Goal: Task Accomplishment & Management: Manage account settings

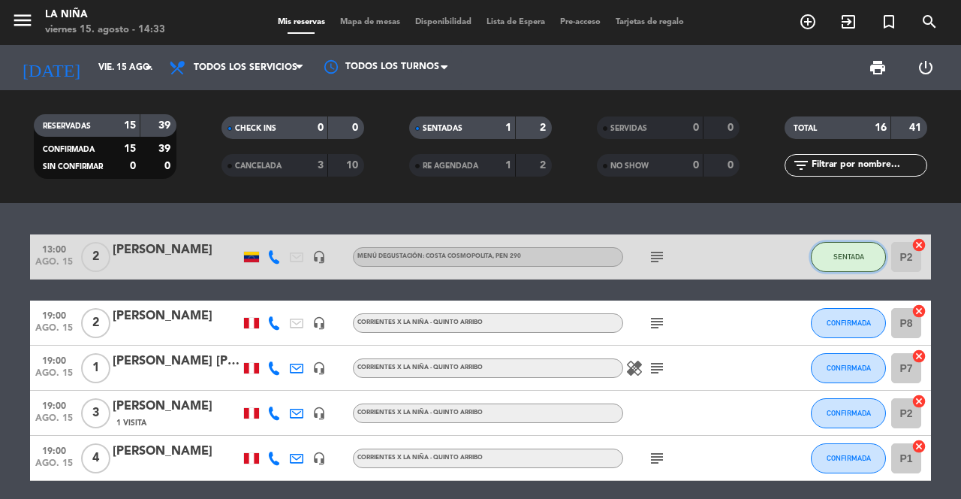
click at [846, 258] on span "SENTADA" at bounding box center [849, 256] width 31 height 8
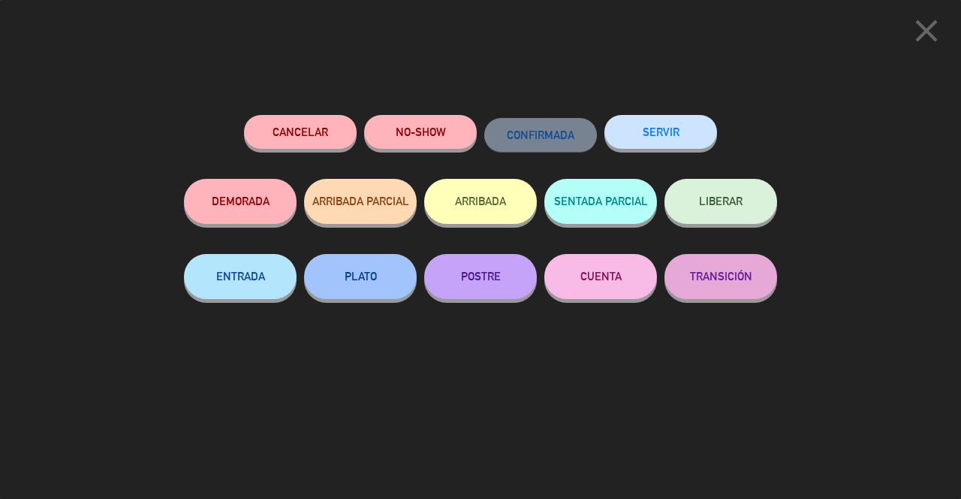
click at [683, 146] on button "SERVIR" at bounding box center [660, 132] width 113 height 34
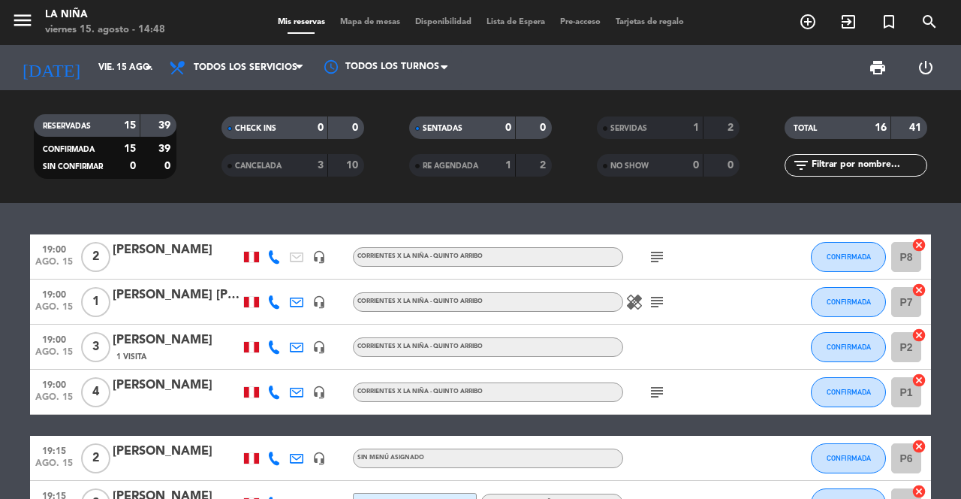
click at [163, 246] on div "[PERSON_NAME]" at bounding box center [177, 250] width 128 height 20
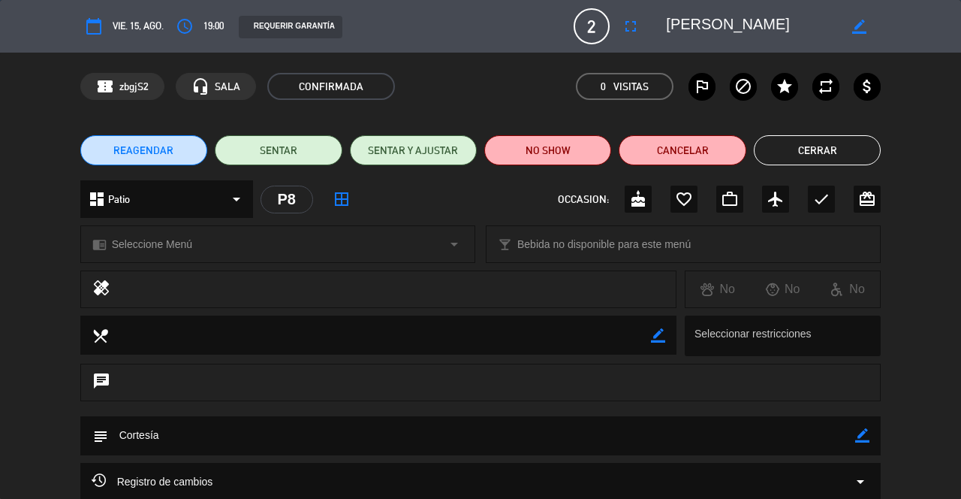
click at [629, 29] on icon "fullscreen" at bounding box center [631, 26] width 18 height 18
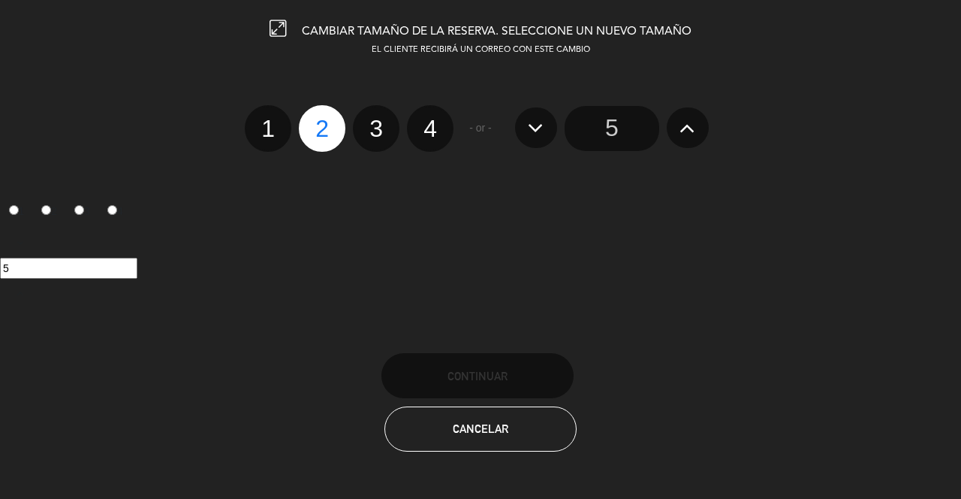
click at [619, 120] on input "5" at bounding box center [612, 128] width 95 height 45
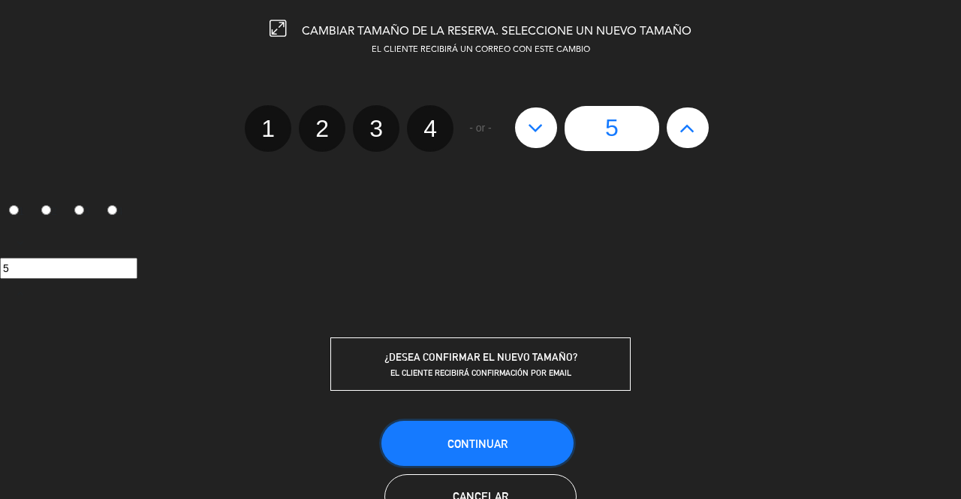
click at [498, 436] on button "Continuar" at bounding box center [477, 443] width 192 height 45
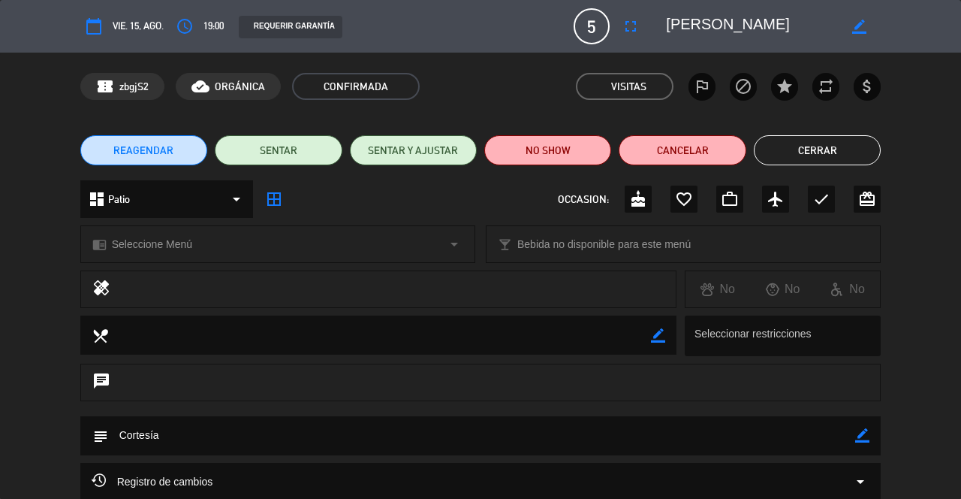
click at [814, 161] on button "Cerrar" at bounding box center [817, 150] width 127 height 30
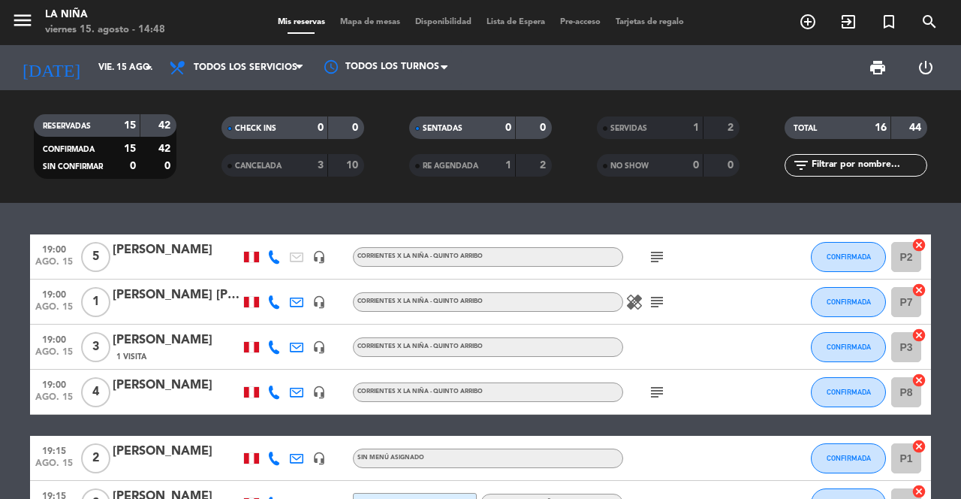
click at [809, 18] on icon "add_circle_outline" at bounding box center [808, 22] width 18 height 18
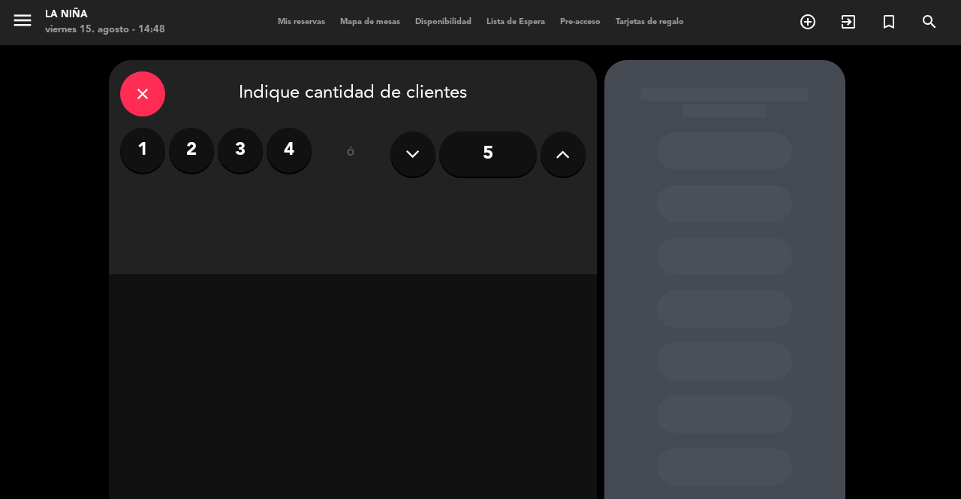
click at [183, 154] on label "2" at bounding box center [191, 150] width 45 height 45
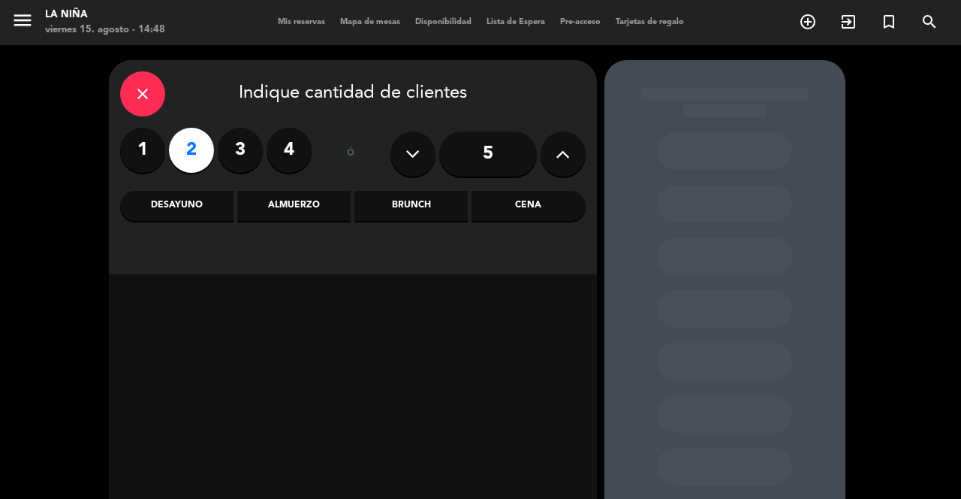
click at [543, 209] on div "Cena" at bounding box center [528, 206] width 113 height 30
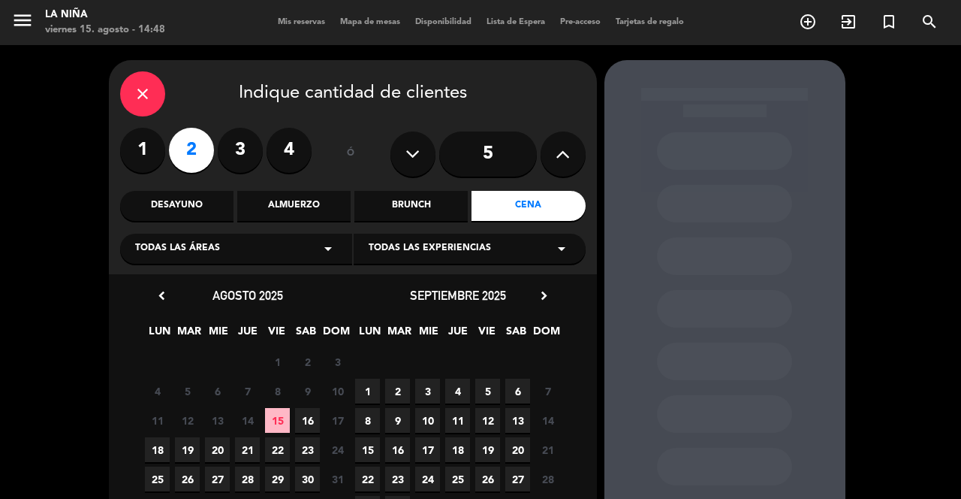
click at [278, 427] on span "15" at bounding box center [277, 420] width 25 height 25
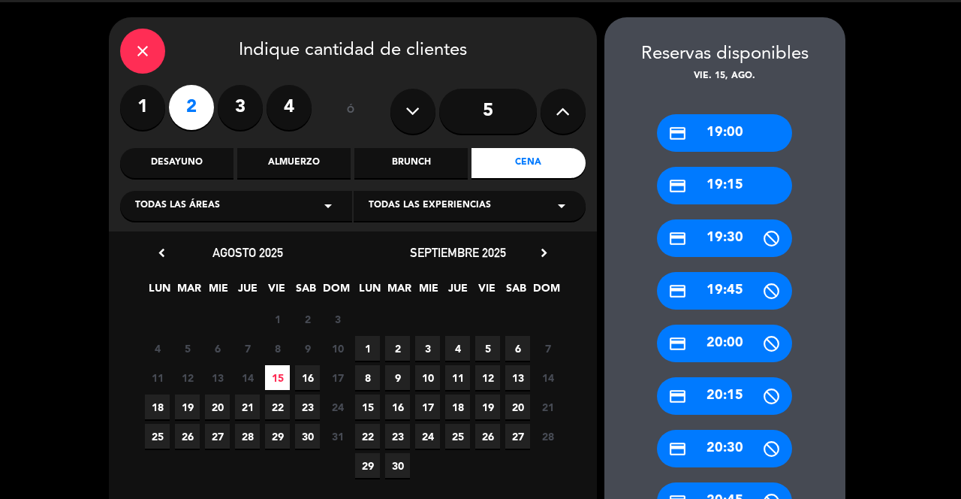
scroll to position [454, 0]
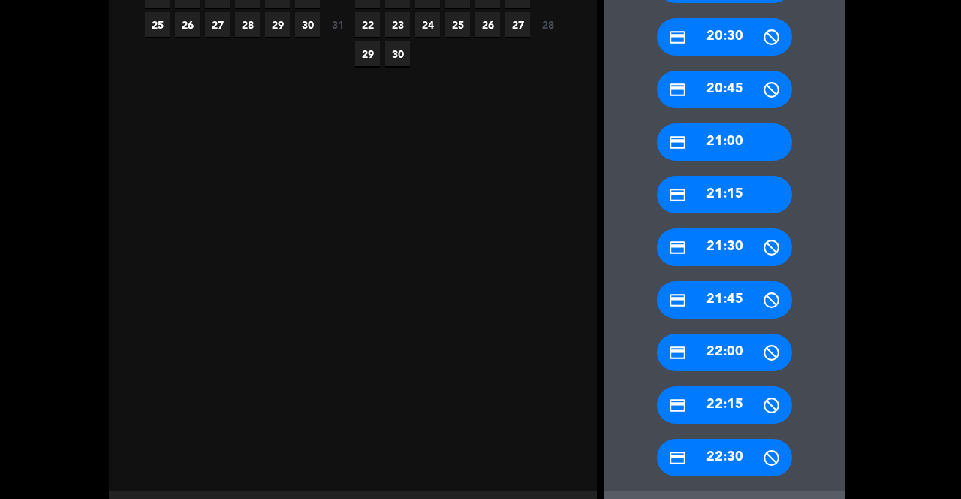
click at [752, 123] on div "credit_card 21:00" at bounding box center [724, 142] width 135 height 38
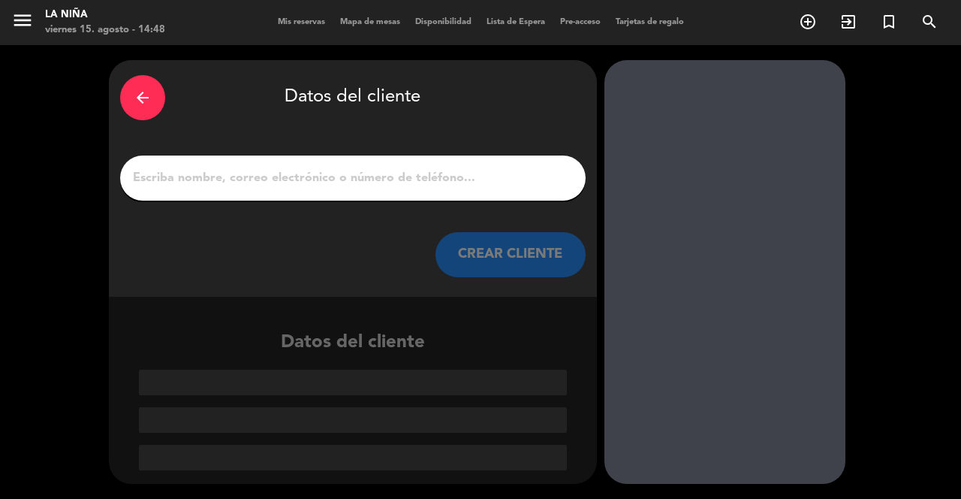
scroll to position [0, 0]
click at [511, 170] on input "1" at bounding box center [352, 177] width 443 height 21
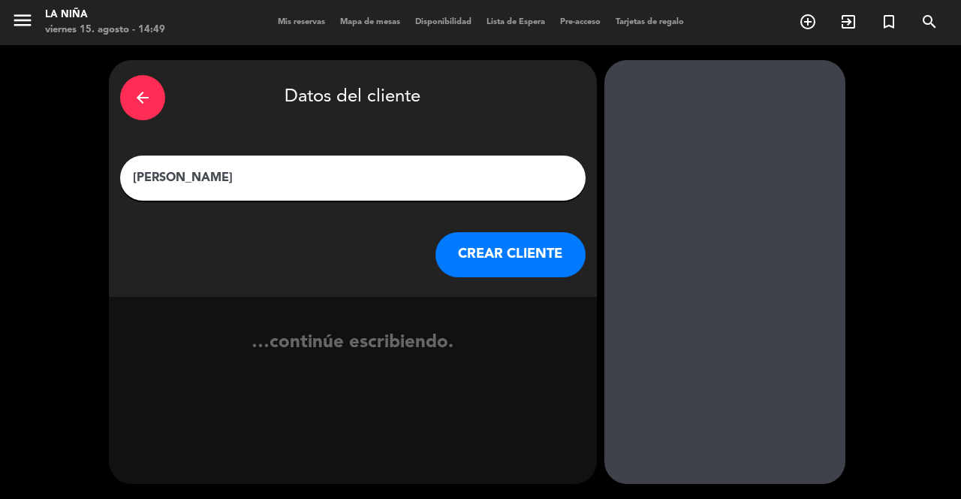
type input "[PERSON_NAME]"
click at [517, 232] on button "CREAR CLIENTE" at bounding box center [511, 254] width 150 height 45
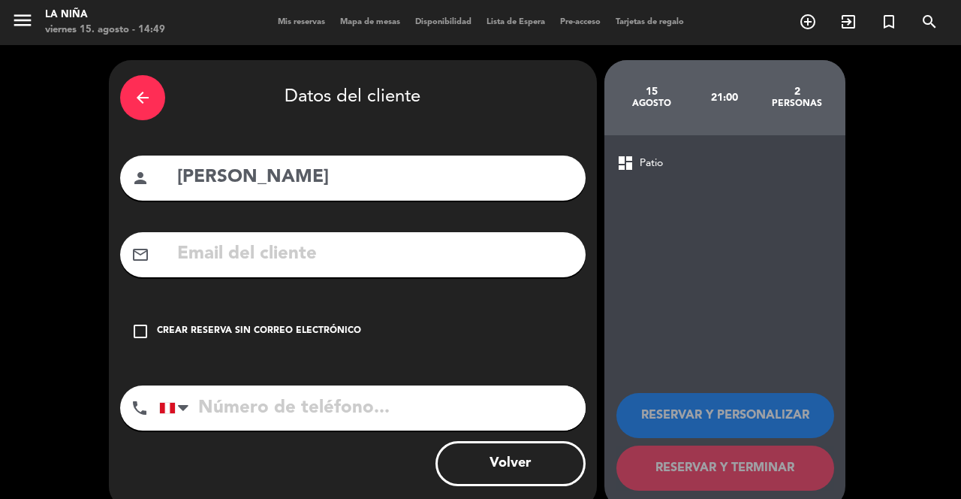
click at [142, 322] on icon "check_box_outline_blank" at bounding box center [140, 331] width 18 height 18
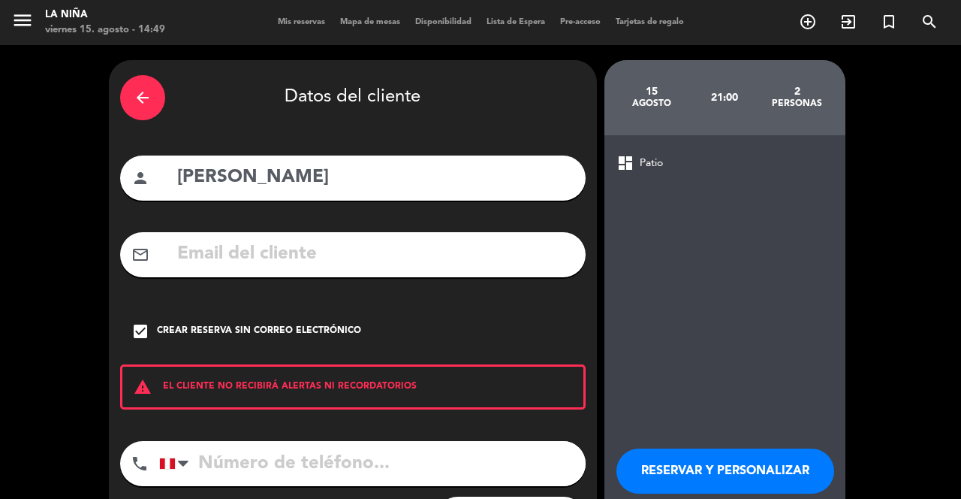
click at [332, 456] on input "tel" at bounding box center [372, 463] width 427 height 45
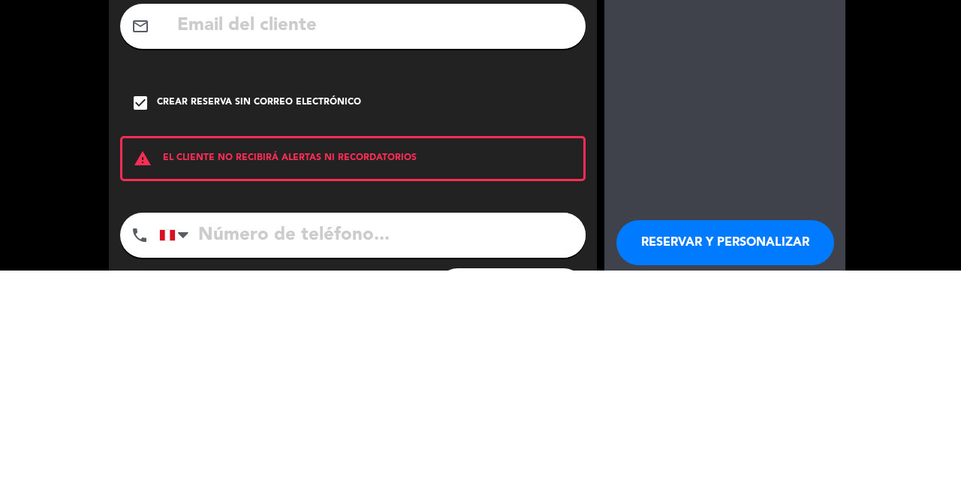
scroll to position [72, 0]
type input "933215650"
click at [765, 448] on button "RESERVAR Y PERSONALIZAR" at bounding box center [725, 470] width 218 height 45
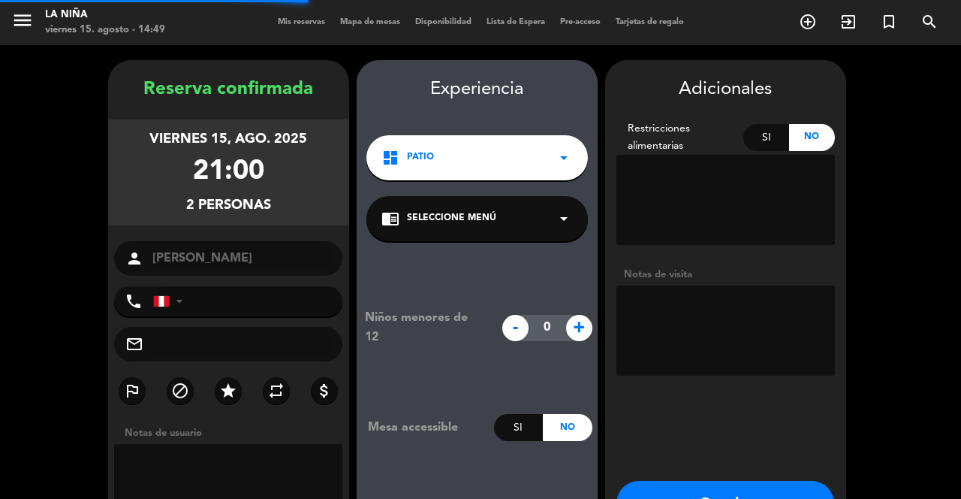
type input "[PHONE_NUMBER]"
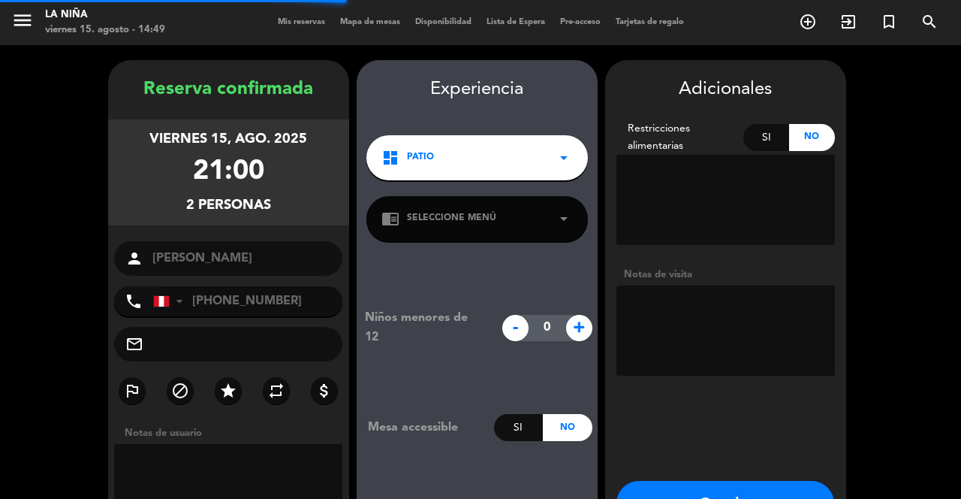
scroll to position [32, 0]
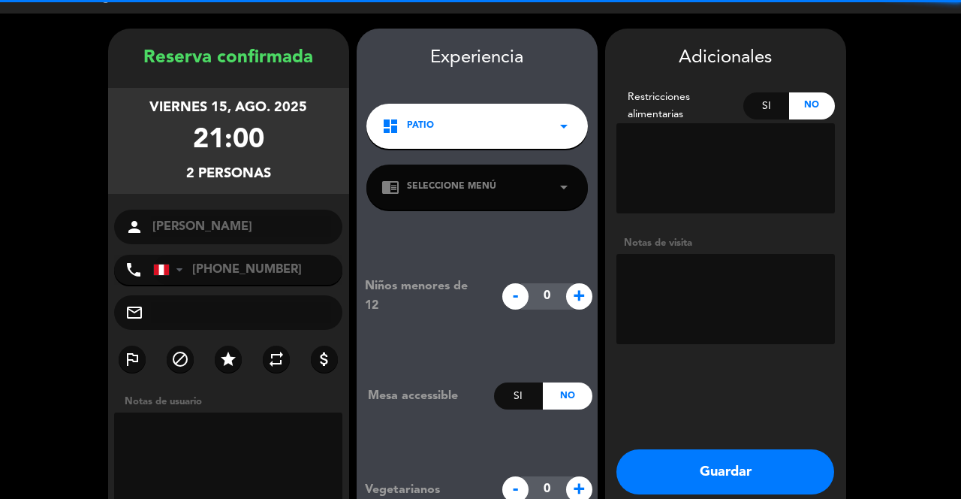
click at [755, 268] on textarea at bounding box center [725, 299] width 219 height 90
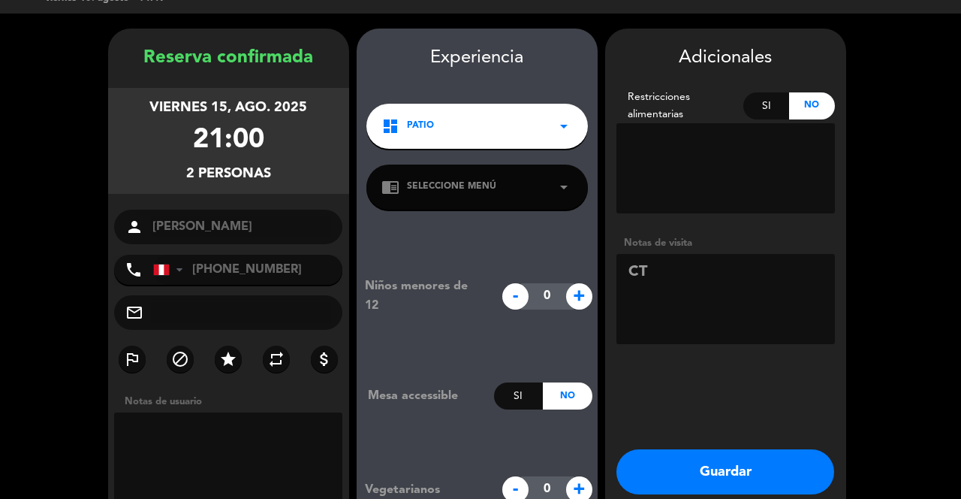
type textarea "CT"
click at [740, 455] on button "Guardar" at bounding box center [725, 471] width 218 height 45
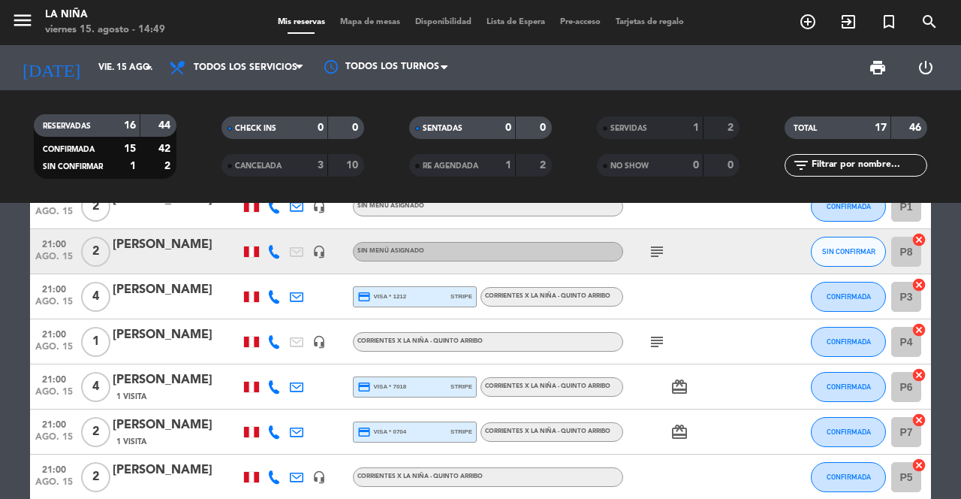
scroll to position [290, 0]
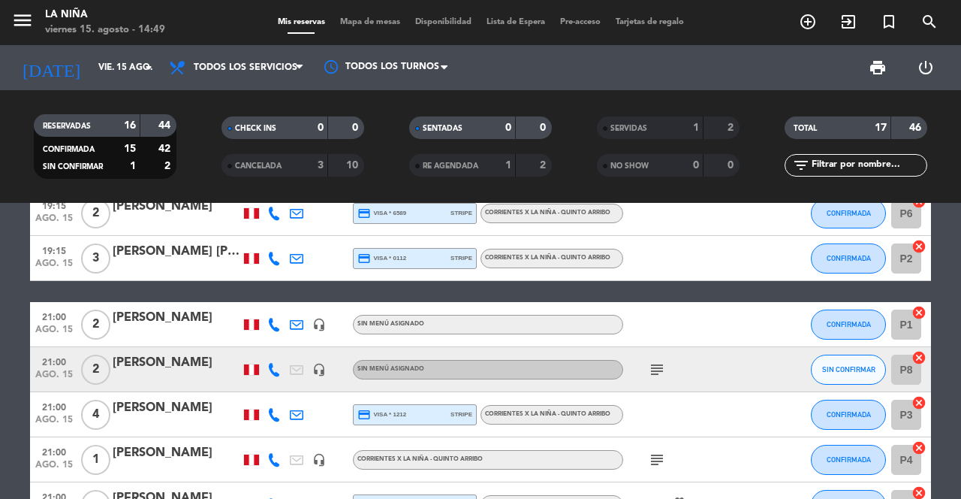
click at [200, 353] on div "[PERSON_NAME]" at bounding box center [177, 363] width 128 height 20
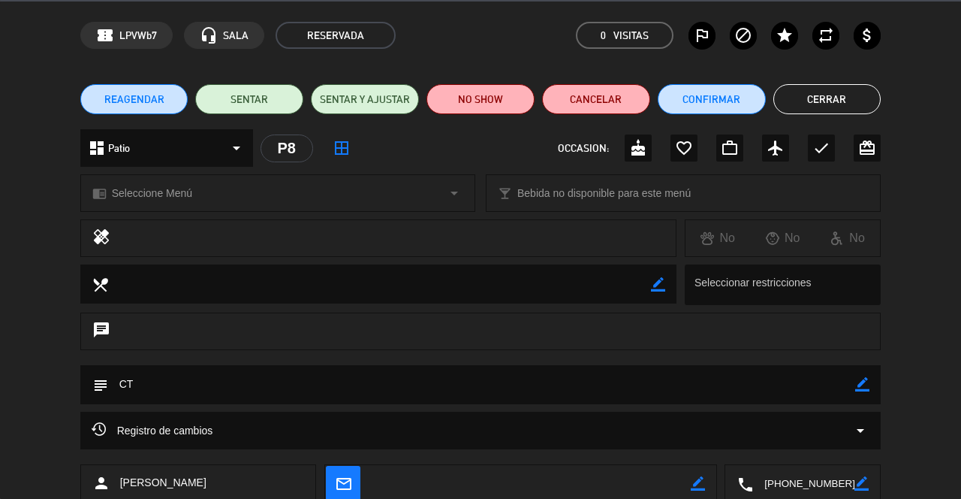
scroll to position [15, 0]
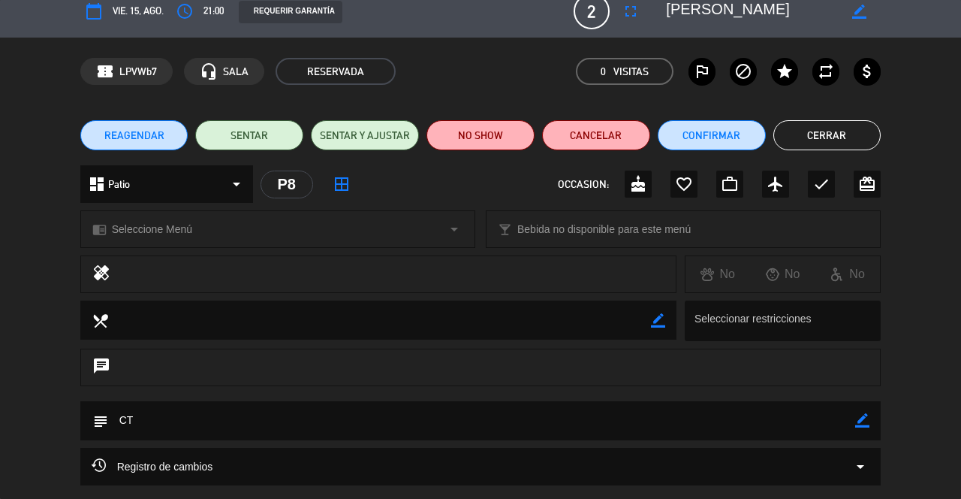
click at [326, 225] on div "chrome_reader_mode Seleccione Menú arrow_drop_down" at bounding box center [277, 229] width 393 height 36
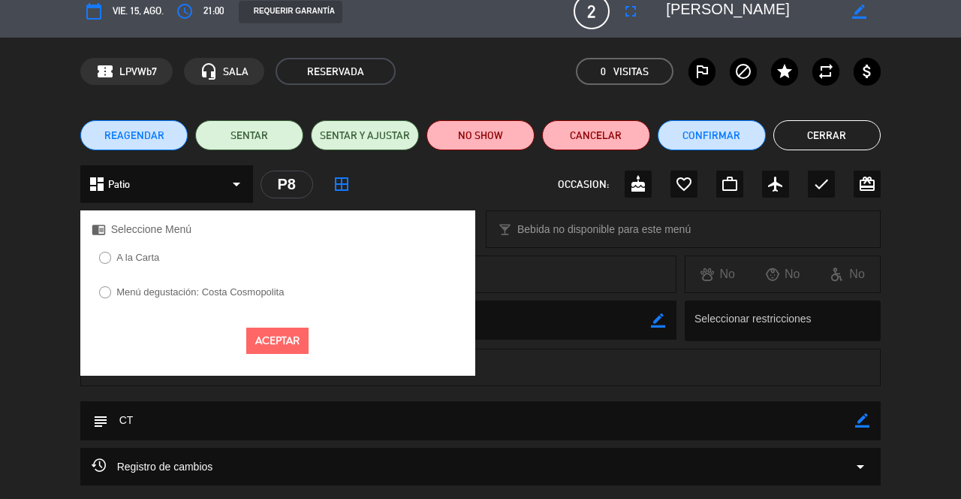
click at [282, 290] on label "Menú degustación: Costa Cosmopolita" at bounding box center [199, 292] width 167 height 10
click at [292, 343] on button "Aceptar" at bounding box center [277, 340] width 62 height 26
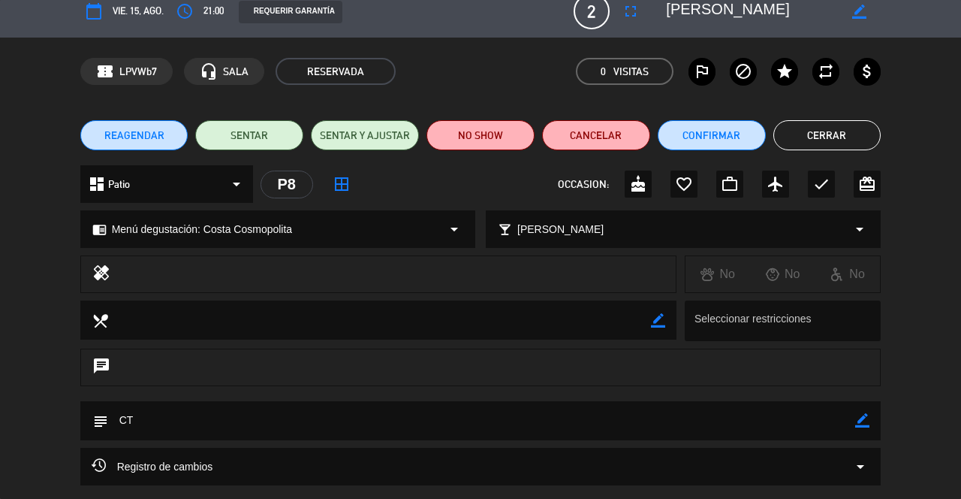
click at [830, 143] on button "Cerrar" at bounding box center [827, 135] width 108 height 30
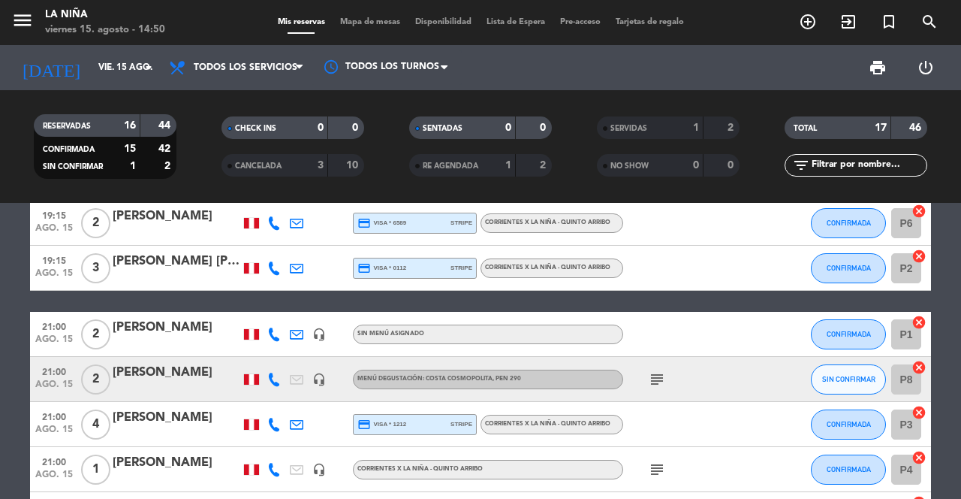
scroll to position [0, 0]
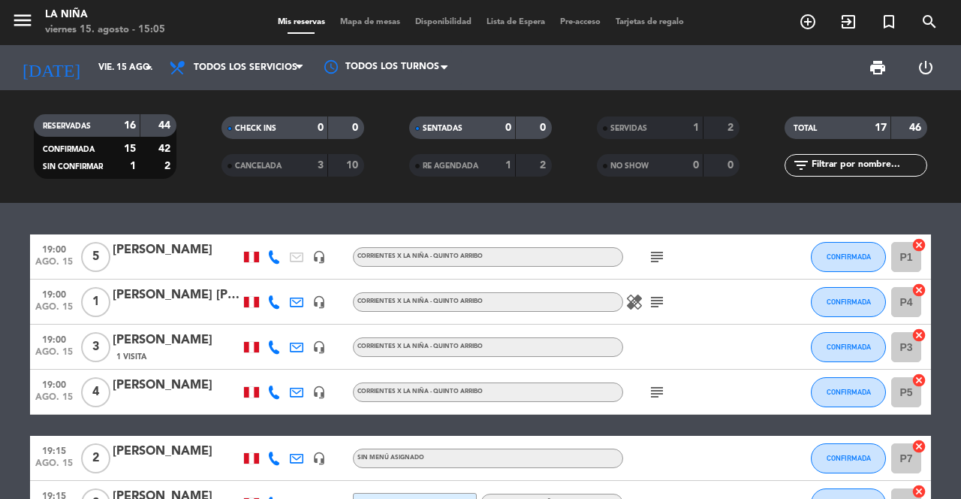
click at [170, 240] on div "[PERSON_NAME]" at bounding box center [177, 250] width 128 height 20
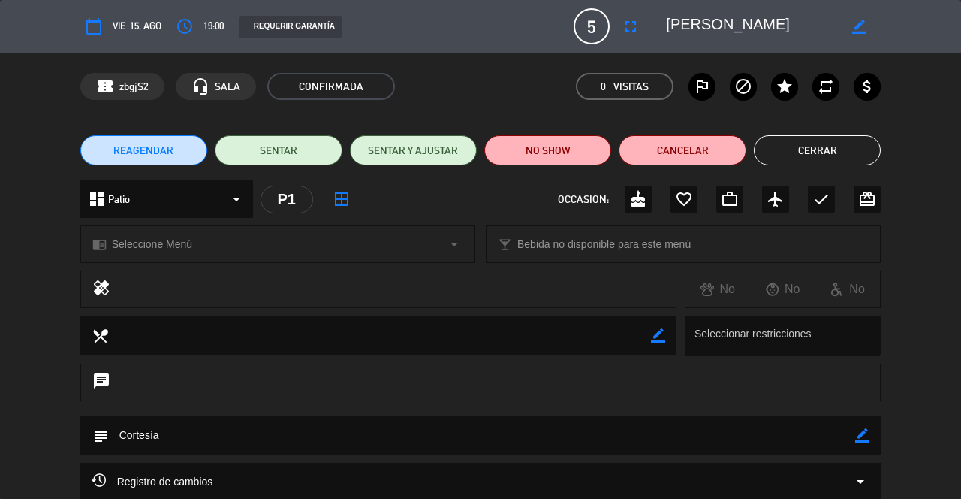
click at [625, 35] on button "fullscreen" at bounding box center [630, 26] width 27 height 27
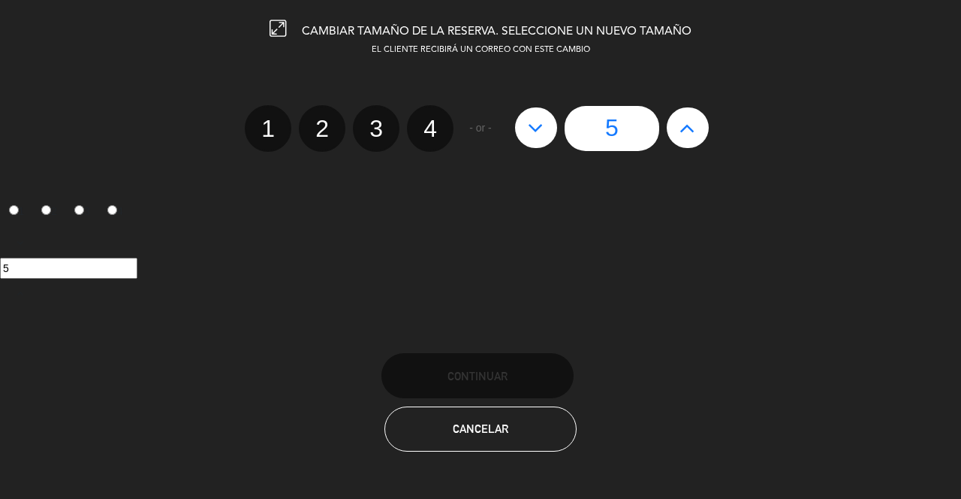
click at [382, 132] on label "3" at bounding box center [376, 128] width 47 height 47
click at [379, 120] on input "3" at bounding box center [374, 115] width 10 height 10
radio input "true"
radio input "false"
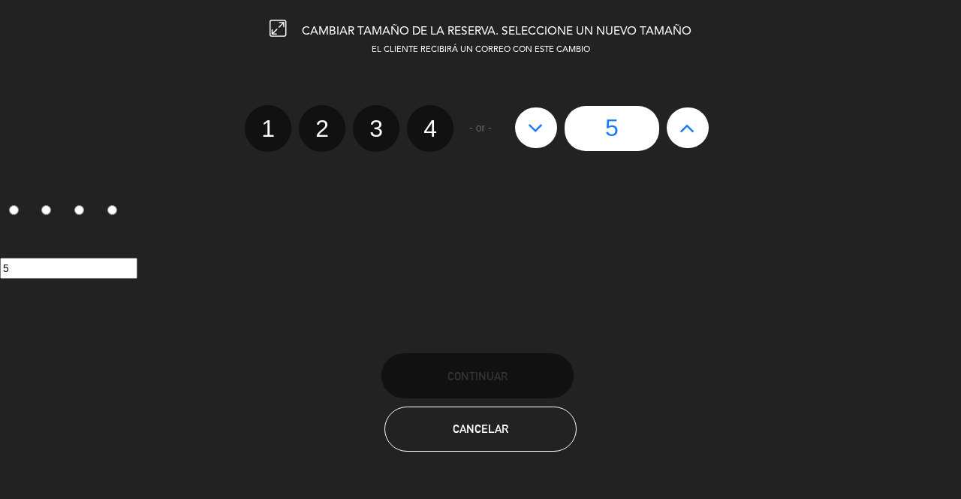
radio input "false"
radio input "true"
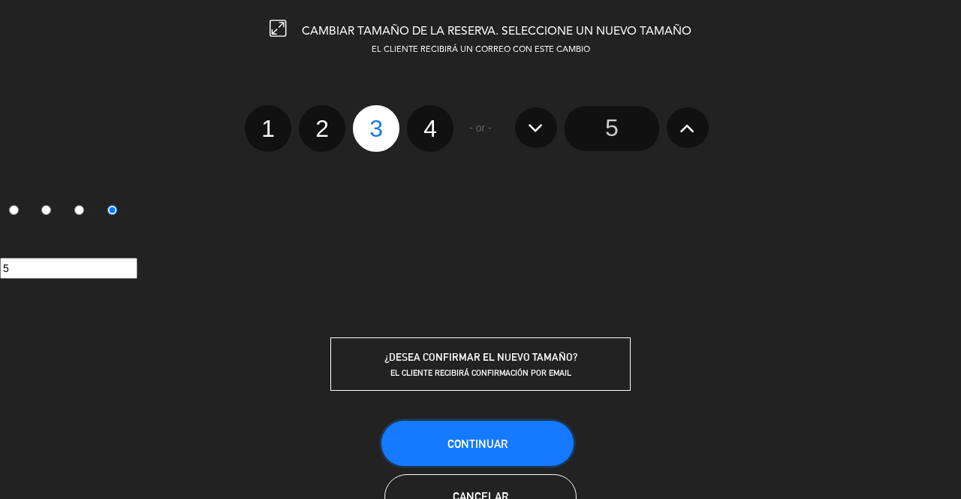
click at [472, 451] on button "Continuar" at bounding box center [477, 443] width 192 height 45
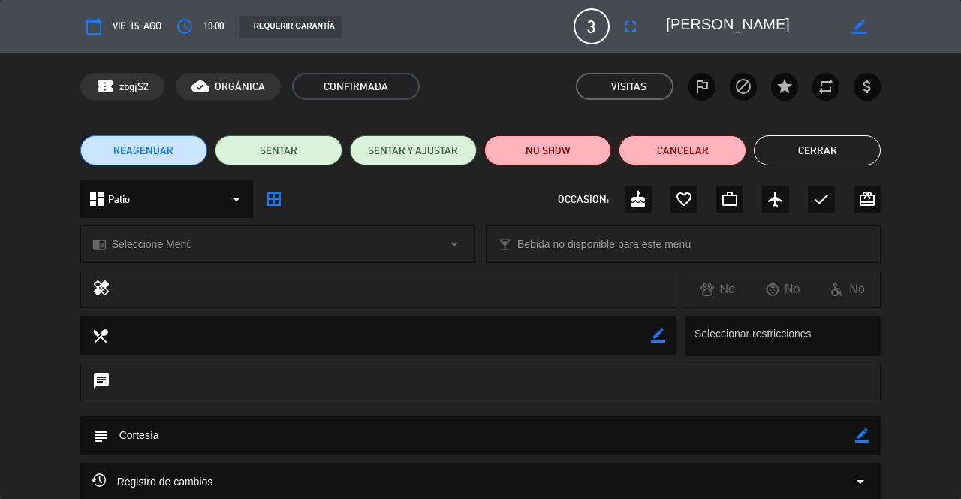
click at [831, 151] on button "Cerrar" at bounding box center [817, 150] width 127 height 30
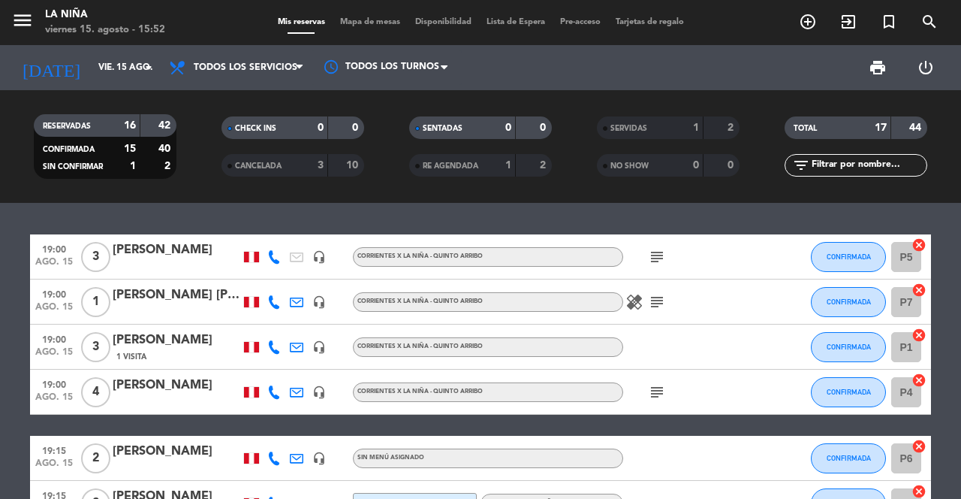
click at [817, 23] on icon "exit_to_app" at bounding box center [808, 22] width 18 height 18
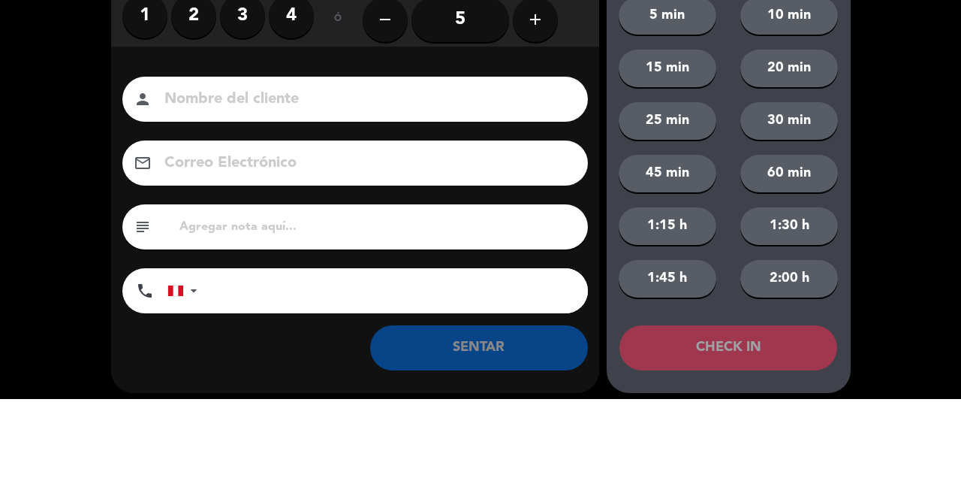
click at [199, 122] on label "2" at bounding box center [193, 115] width 45 height 45
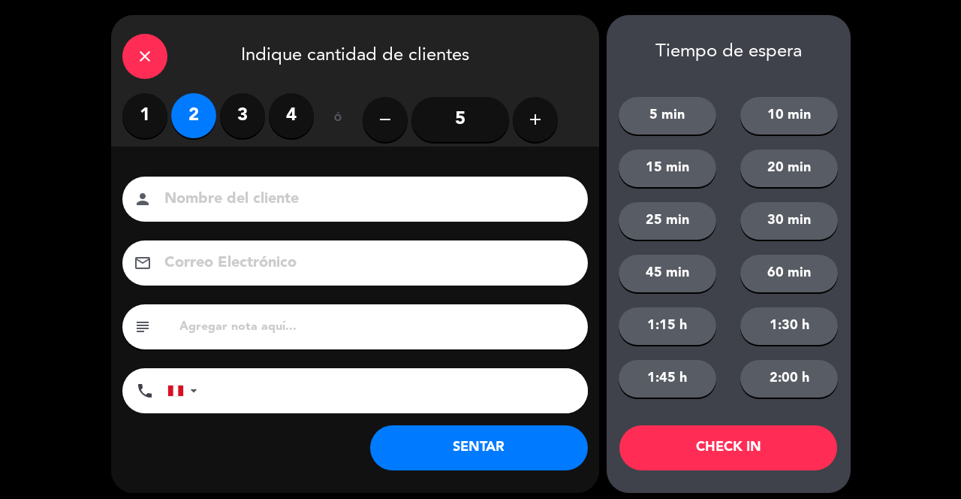
click at [306, 210] on input at bounding box center [365, 199] width 405 height 26
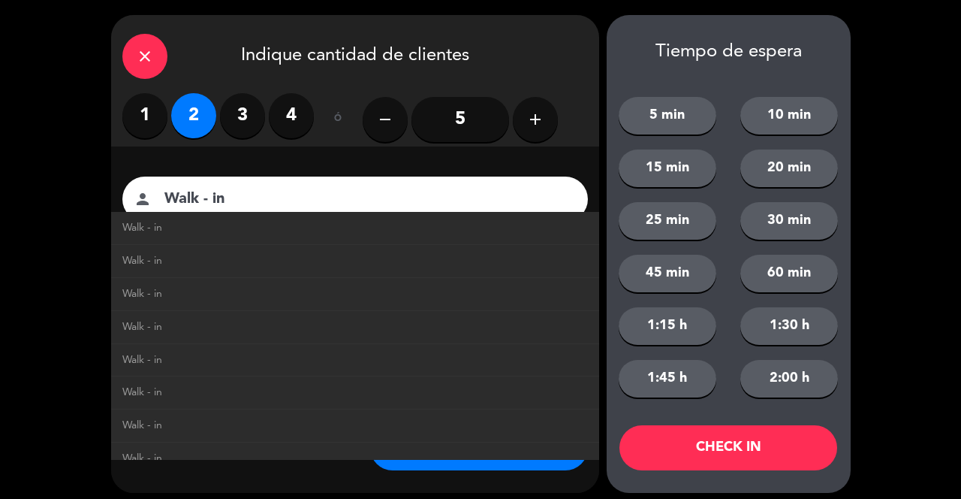
type input "Walk - in"
click at [469, 470] on button "SENTAR" at bounding box center [479, 447] width 218 height 45
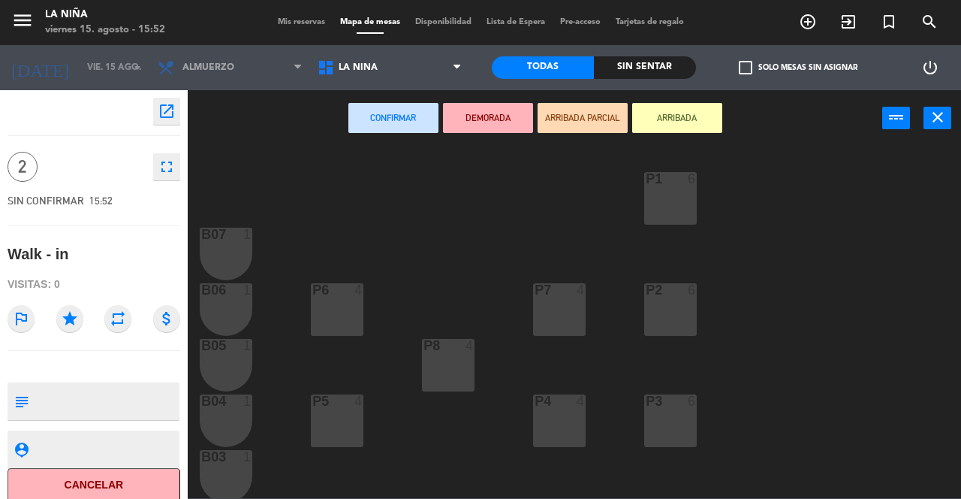
click at [549, 432] on div "P4 4" at bounding box center [559, 420] width 53 height 53
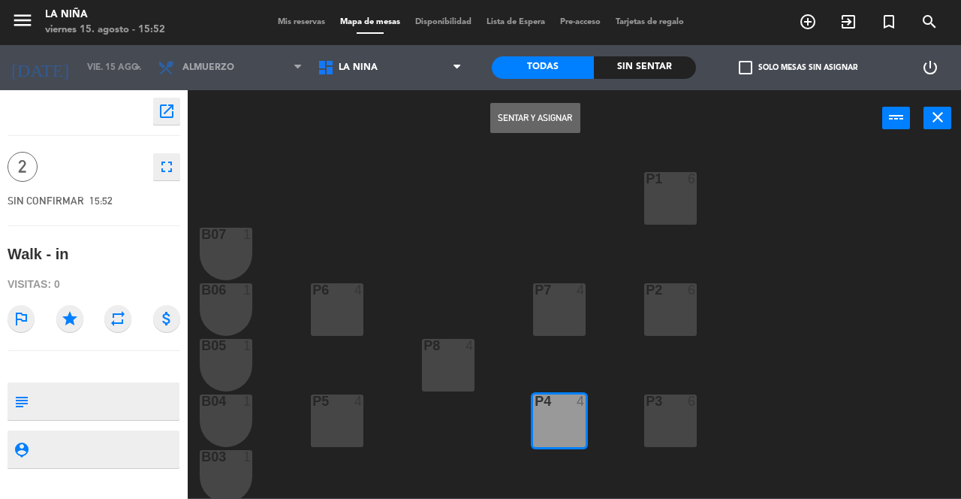
click at [546, 121] on button "Sentar y Asignar" at bounding box center [535, 118] width 90 height 30
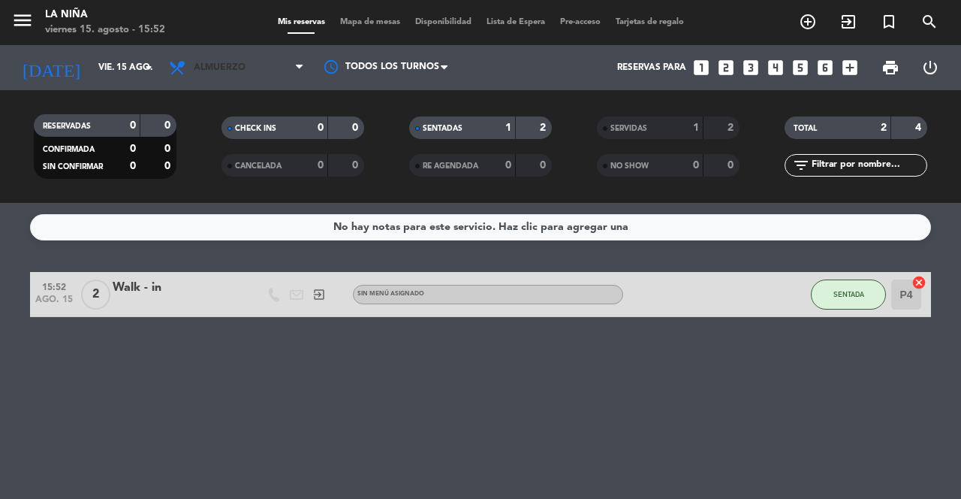
click at [270, 63] on span "Almuerzo" at bounding box center [236, 67] width 150 height 33
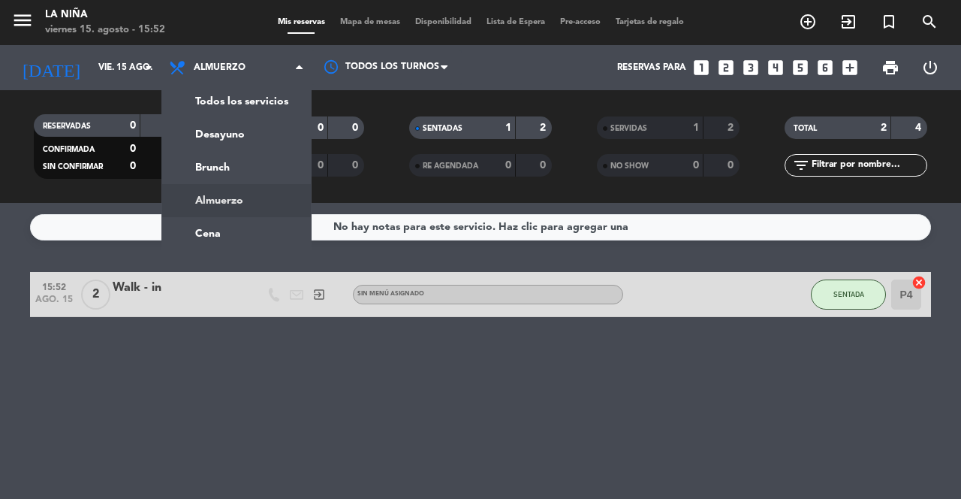
click at [265, 107] on div "menu La [PERSON_NAME] 15. [PERSON_NAME] - 15:52 Mis reservas Mapa de mesas Disp…" at bounding box center [480, 101] width 961 height 203
